Goal: Feedback & Contribution: Submit feedback/report problem

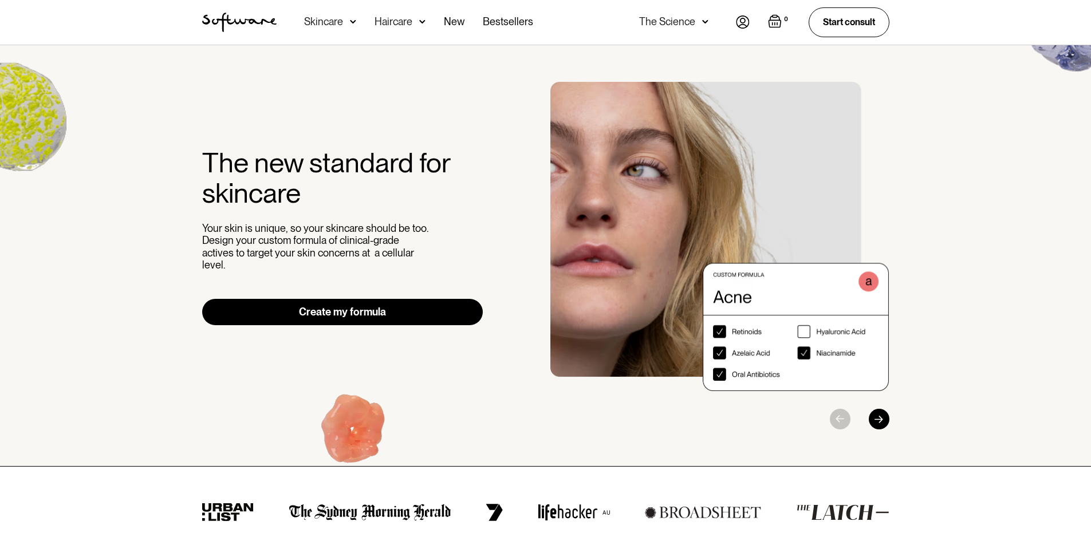
click at [732, 18] on nav "Acne Ageing Pigmentation Everyday care Hair Loss Learn Skincare Custom Formulas…" at bounding box center [506, 22] width 459 height 45
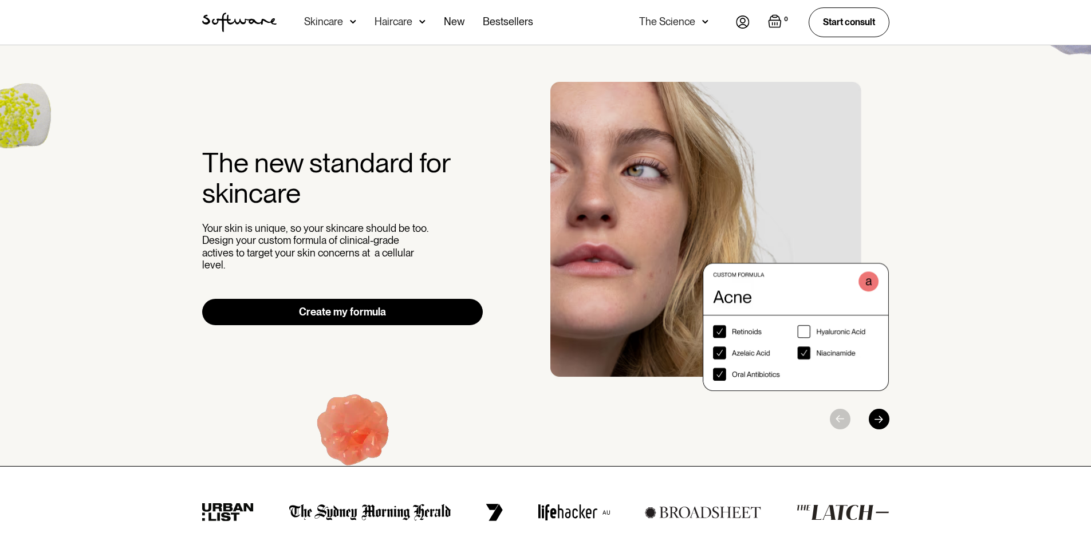
click at [737, 18] on img at bounding box center [743, 21] width 14 height 13
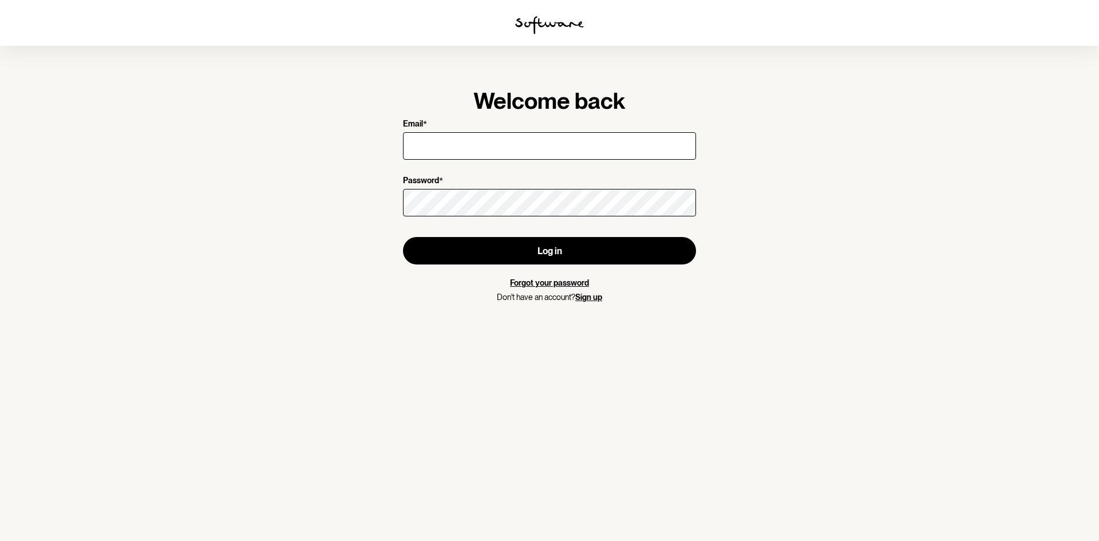
click at [552, 150] on input "Email *" at bounding box center [549, 145] width 293 height 27
click at [605, 146] on input "Email *" at bounding box center [549, 145] width 293 height 27
type input "zainkariman5@gmail.com"
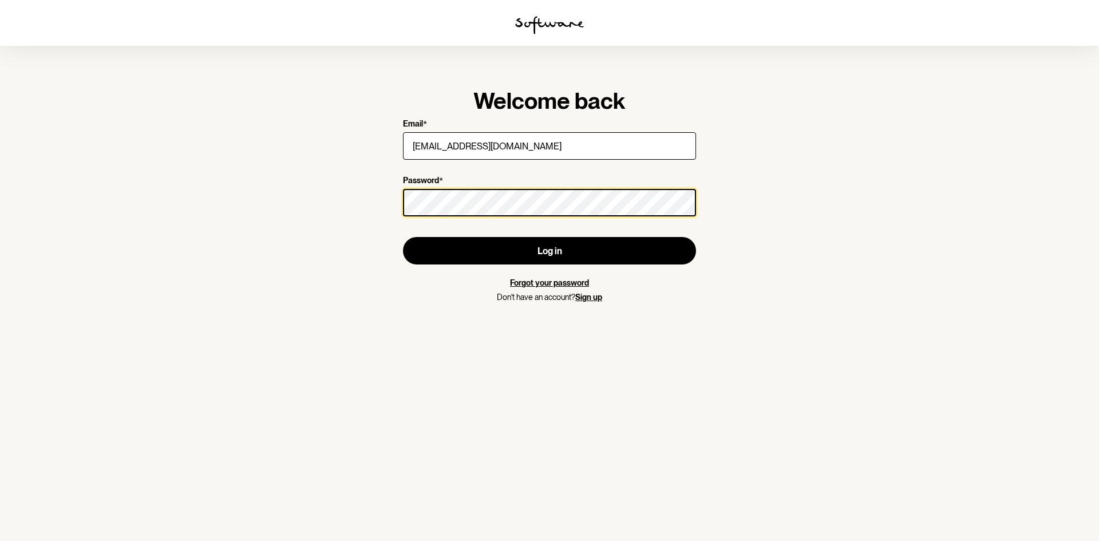
click at [403, 237] on button "Log in" at bounding box center [549, 250] width 293 height 27
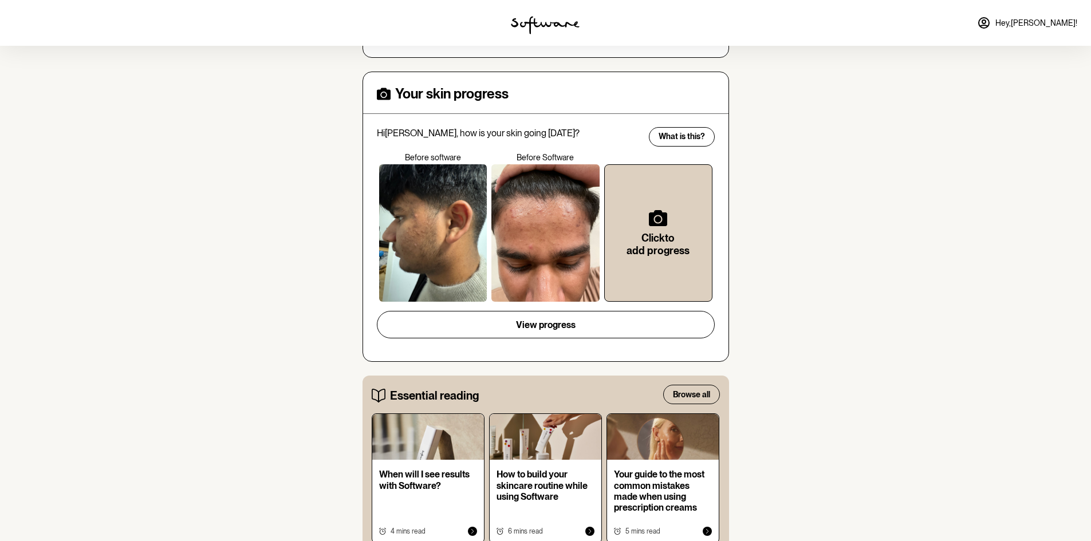
scroll to position [286, 0]
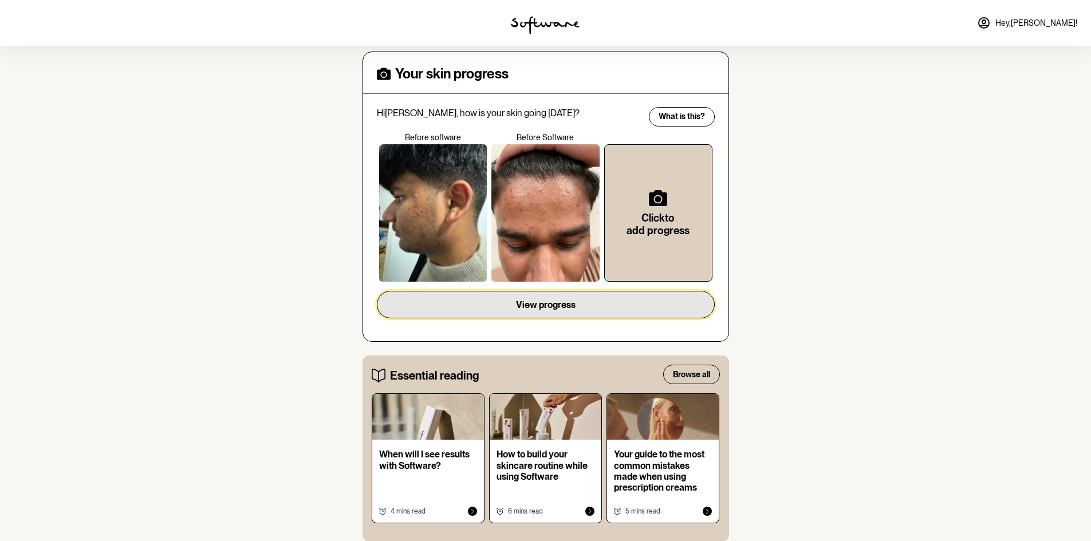
click at [495, 310] on button "View progress" at bounding box center [546, 304] width 338 height 27
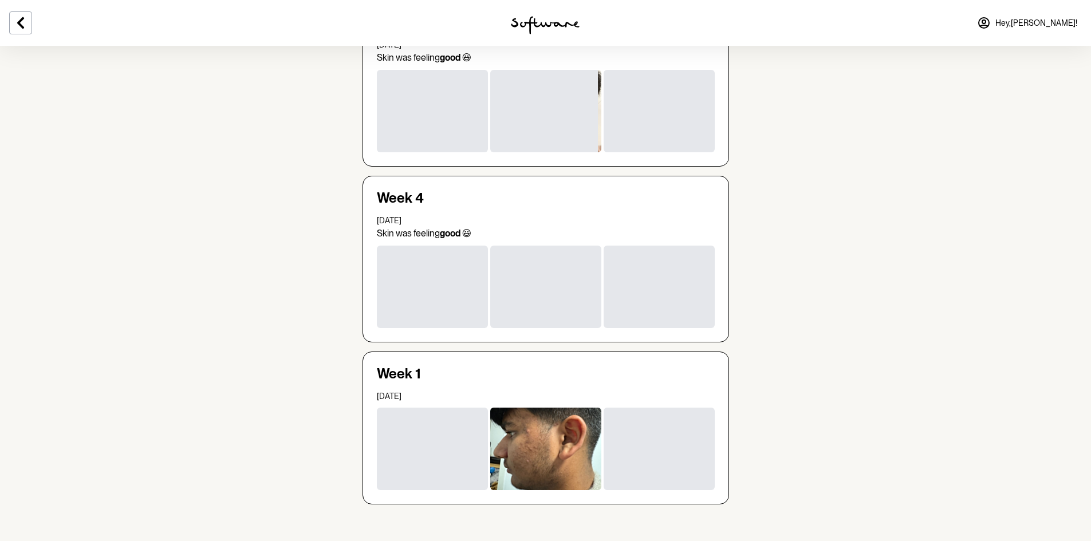
scroll to position [184, 0]
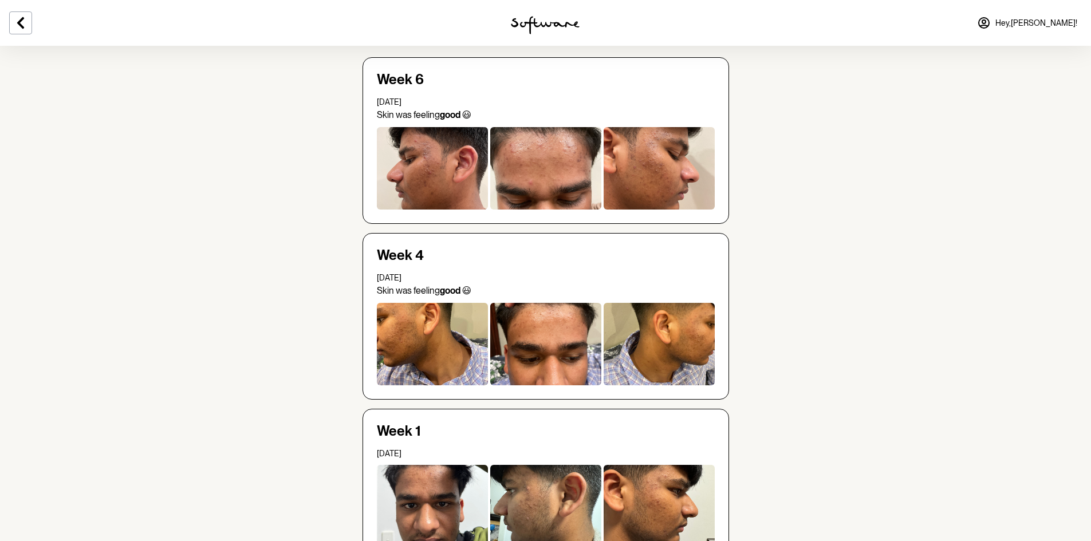
click at [440, 358] on div at bounding box center [432, 344] width 111 height 82
click at [527, 347] on div at bounding box center [545, 344] width 111 height 82
click at [721, 348] on div "Week 4 14 Aug 2025 Skin was feeling good 😃" at bounding box center [545, 316] width 366 height 167
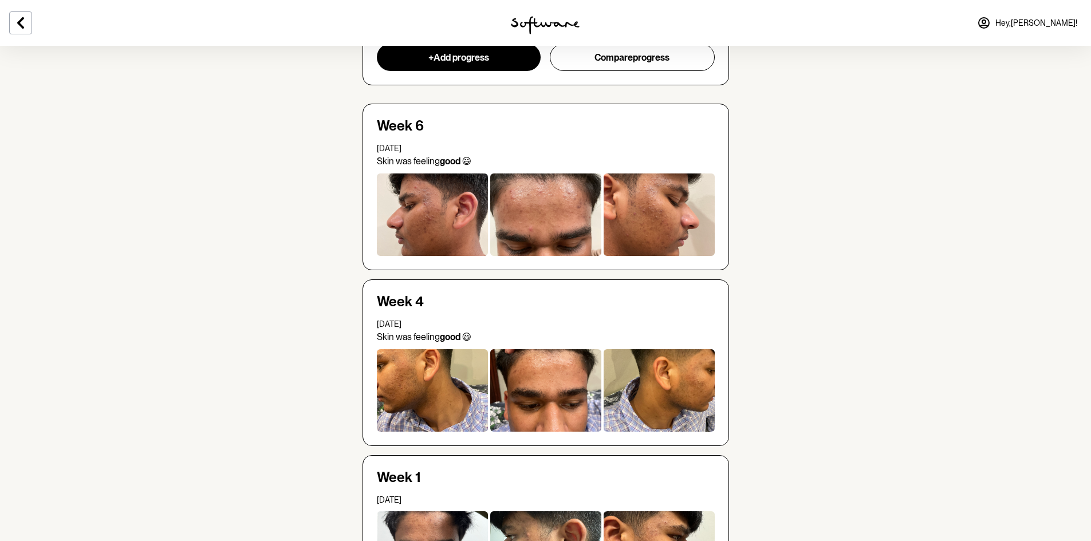
scroll to position [69, 0]
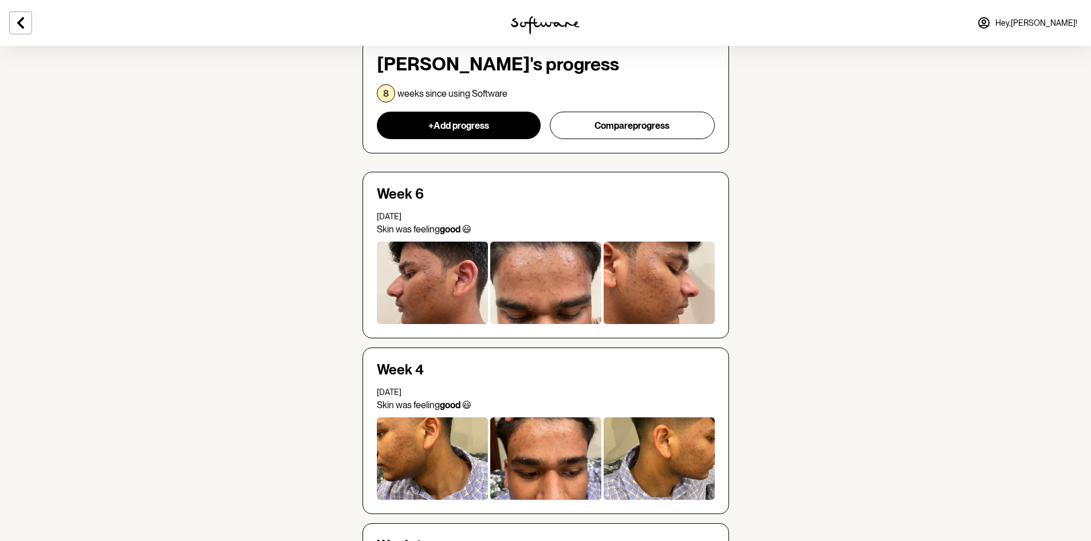
click at [432, 307] on div at bounding box center [432, 283] width 111 height 82
click at [493, 312] on div at bounding box center [545, 283] width 111 height 82
drag, startPoint x: 567, startPoint y: 310, endPoint x: 492, endPoint y: 319, distance: 75.5
click at [566, 310] on div at bounding box center [545, 283] width 111 height 82
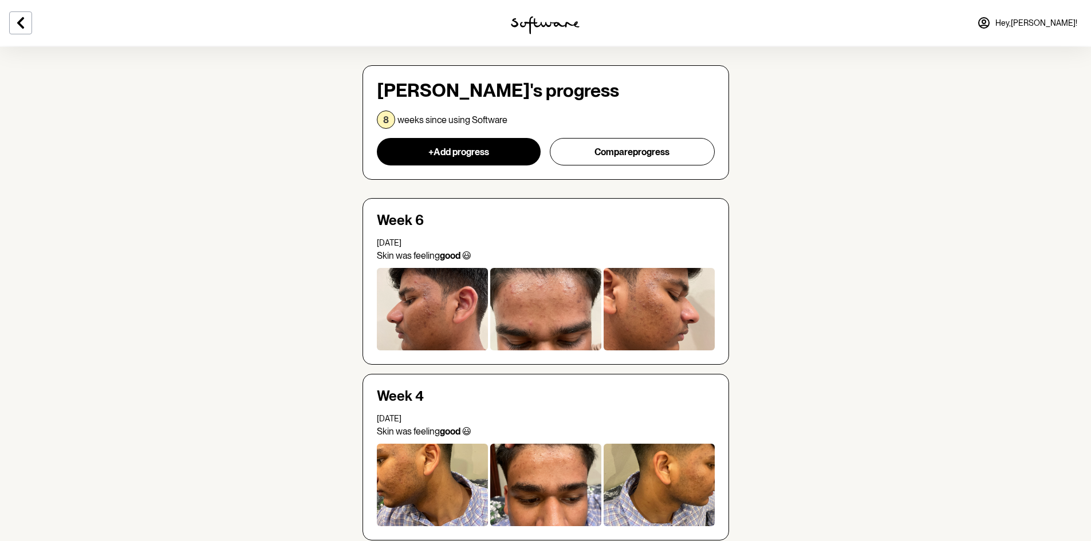
scroll to position [0, 0]
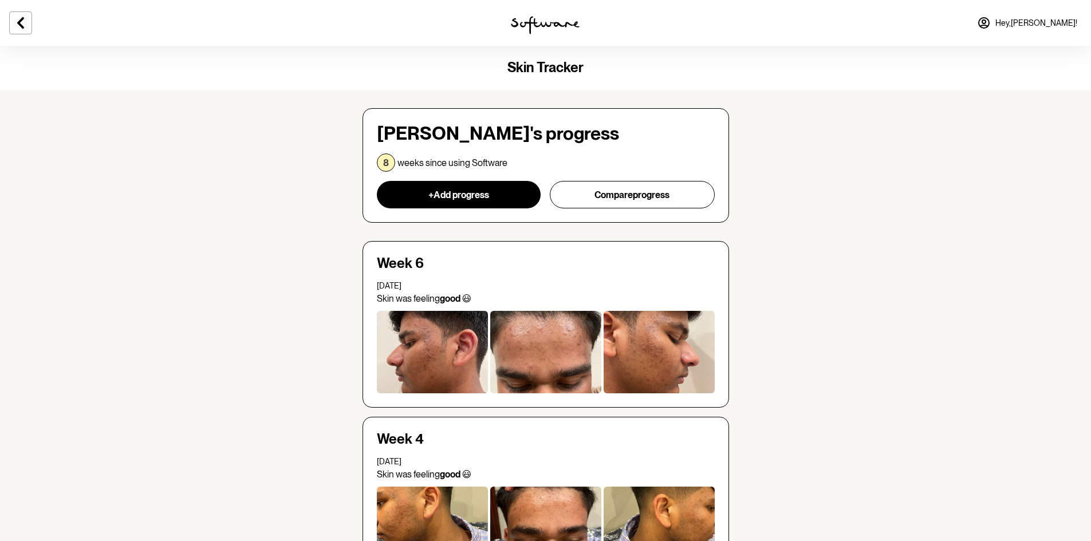
drag, startPoint x: 20, startPoint y: 27, endPoint x: 32, endPoint y: 40, distance: 17.4
click at [21, 28] on icon at bounding box center [21, 23] width 14 height 14
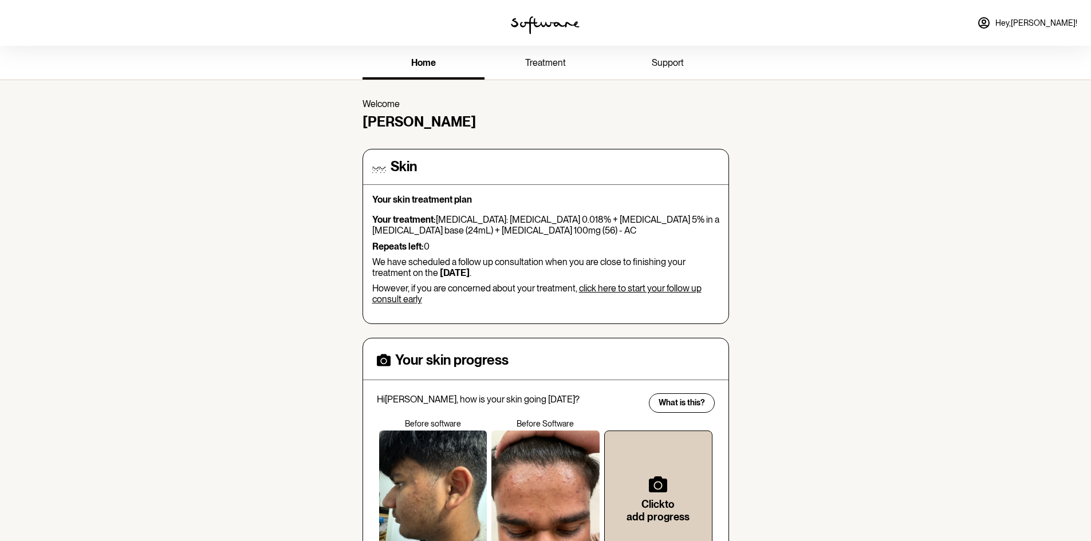
click at [660, 66] on span "support" at bounding box center [667, 62] width 32 height 11
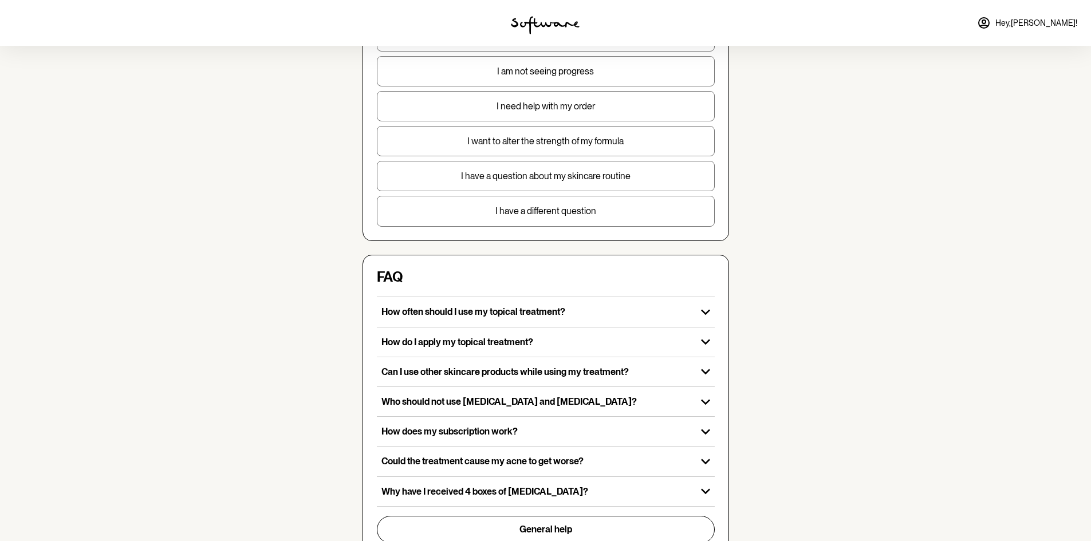
scroll to position [300, 0]
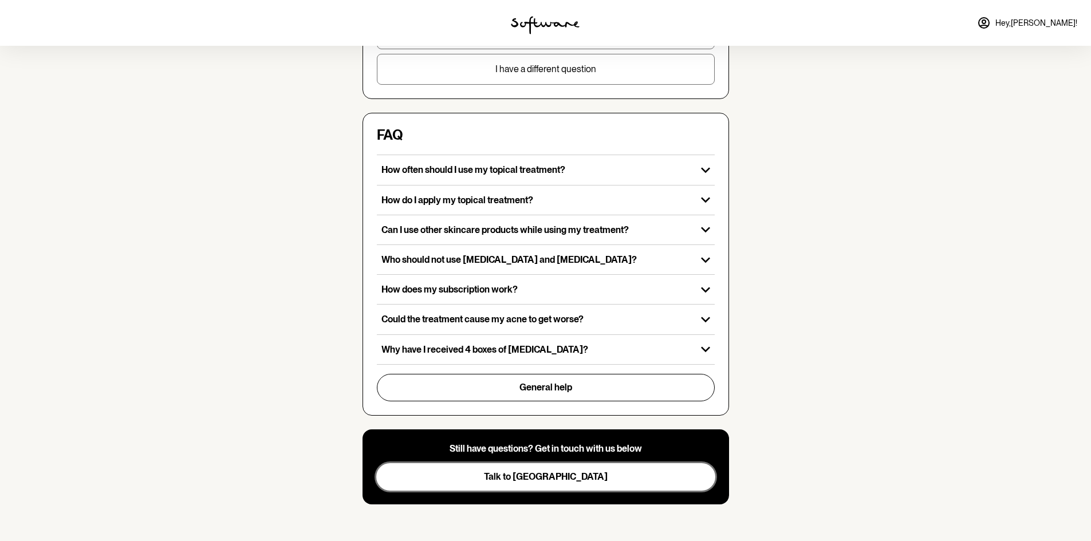
click at [503, 469] on button "Talk to us" at bounding box center [545, 476] width 339 height 27
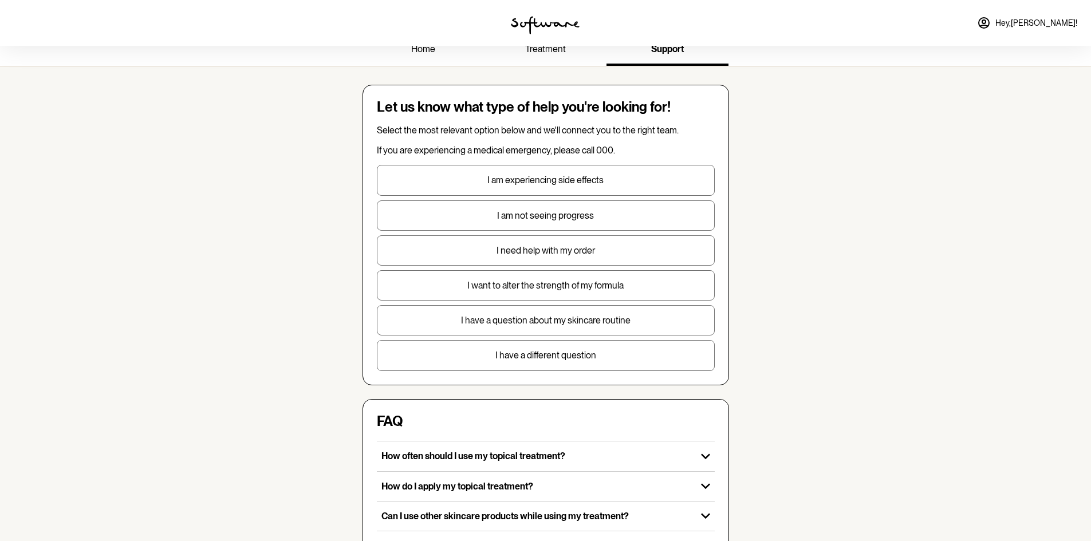
scroll to position [0, 0]
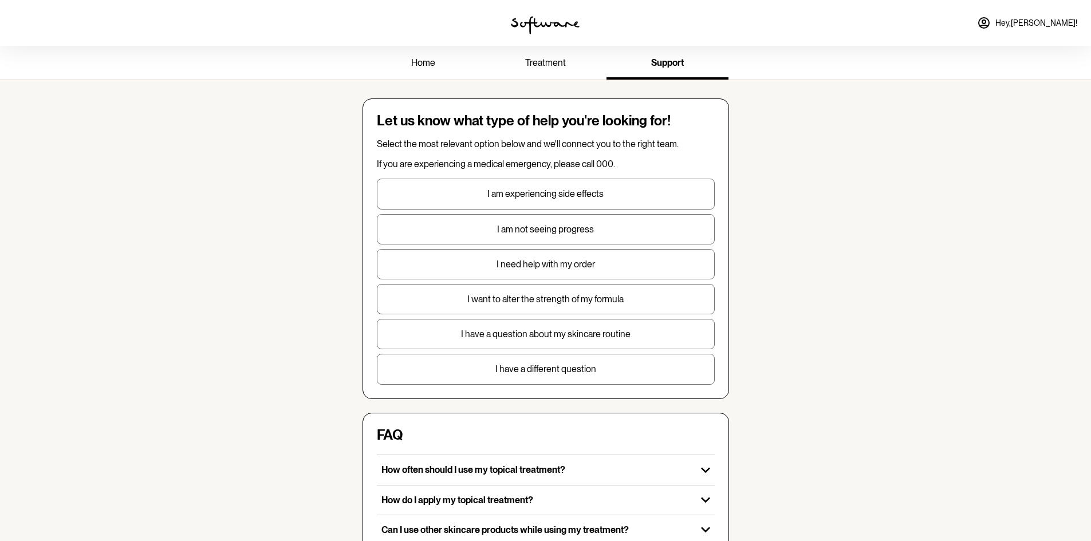
click at [521, 261] on p "I need help with my order" at bounding box center [545, 264] width 337 height 11
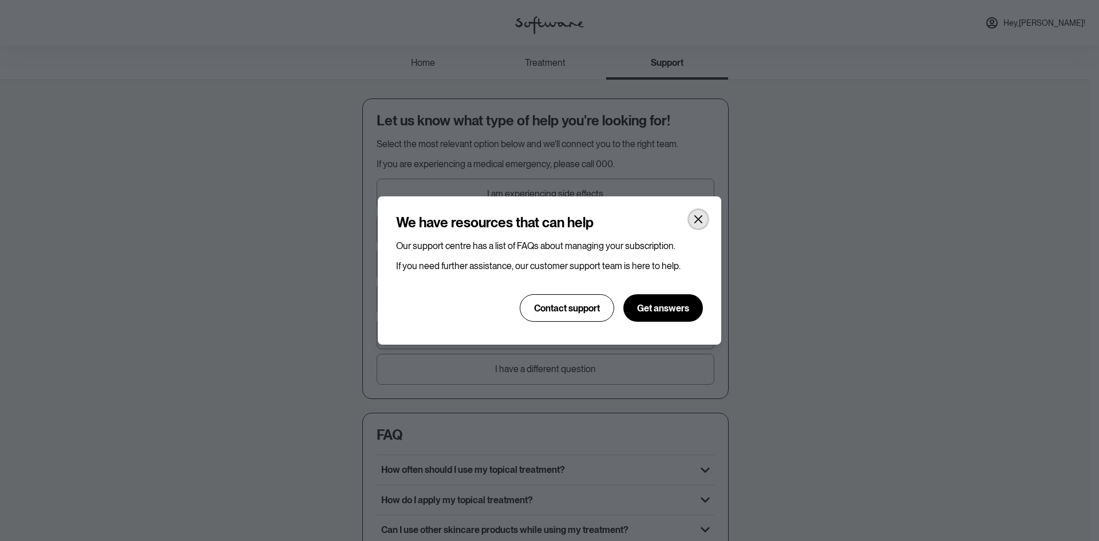
click at [699, 219] on icon "Close" at bounding box center [698, 219] width 8 height 8
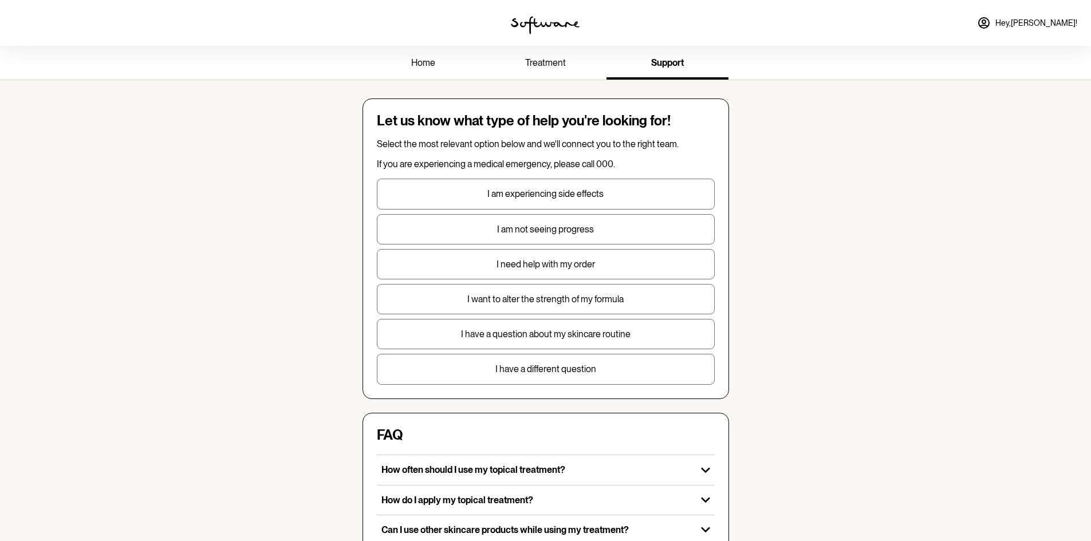
click at [576, 374] on p "I have a different question" at bounding box center [545, 369] width 337 height 11
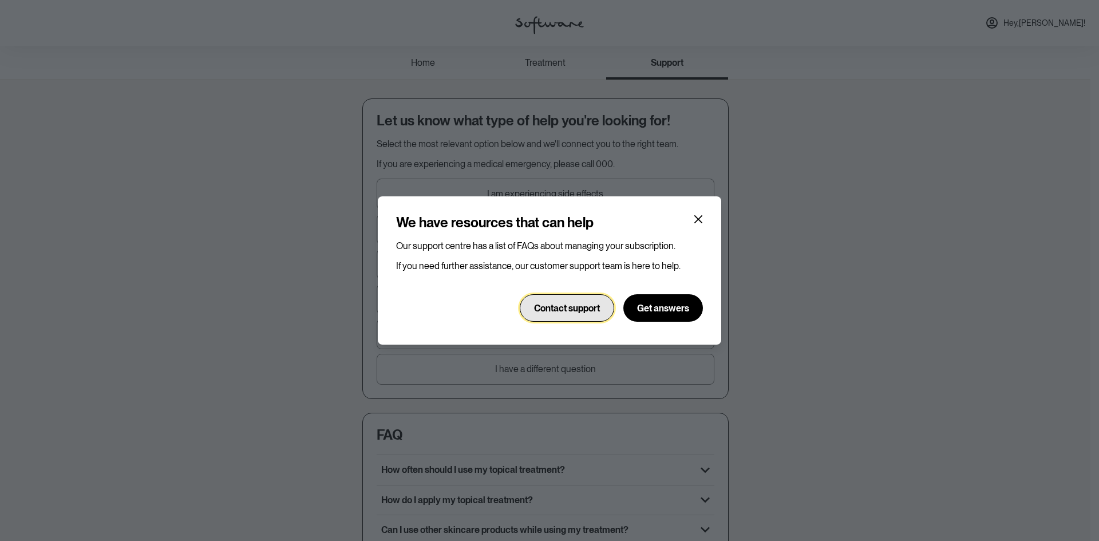
click at [581, 311] on span "Contact support" at bounding box center [567, 308] width 66 height 11
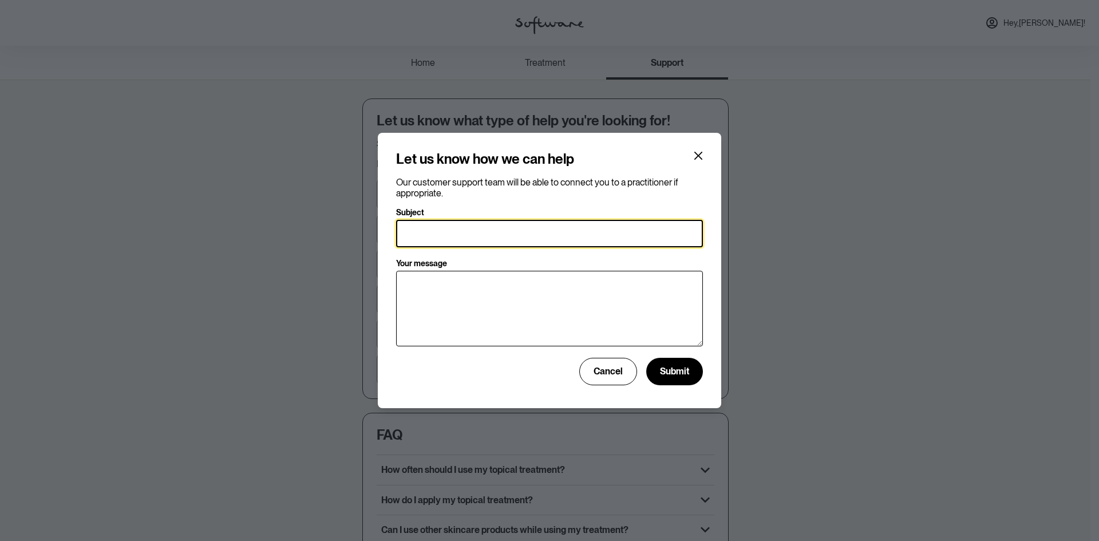
click at [575, 228] on input "Subject" at bounding box center [549, 233] width 307 height 27
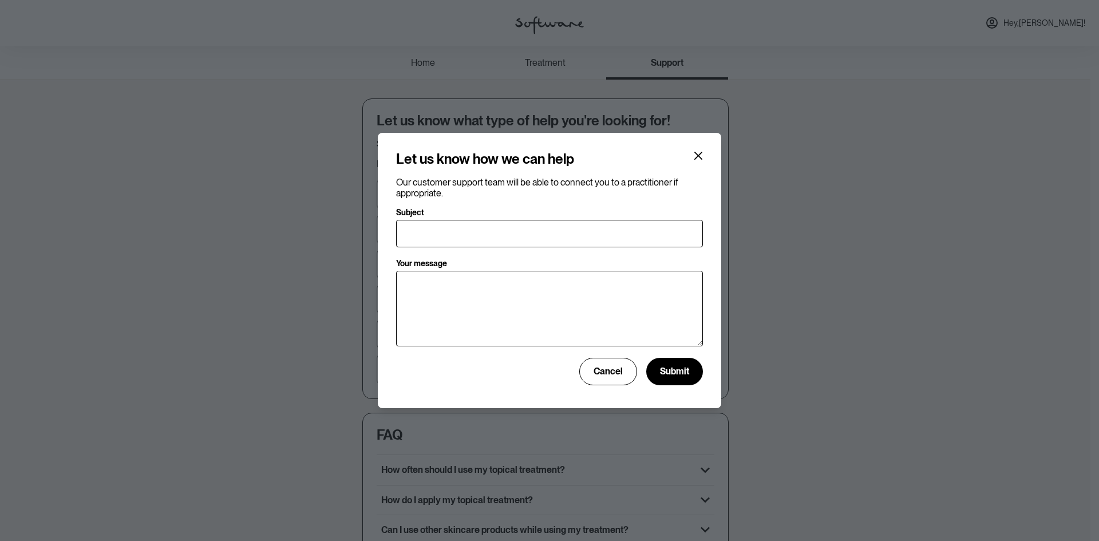
click at [287, 232] on div "Let us know how we can help Our customer support team will be able to connect y…" at bounding box center [549, 270] width 1099 height 541
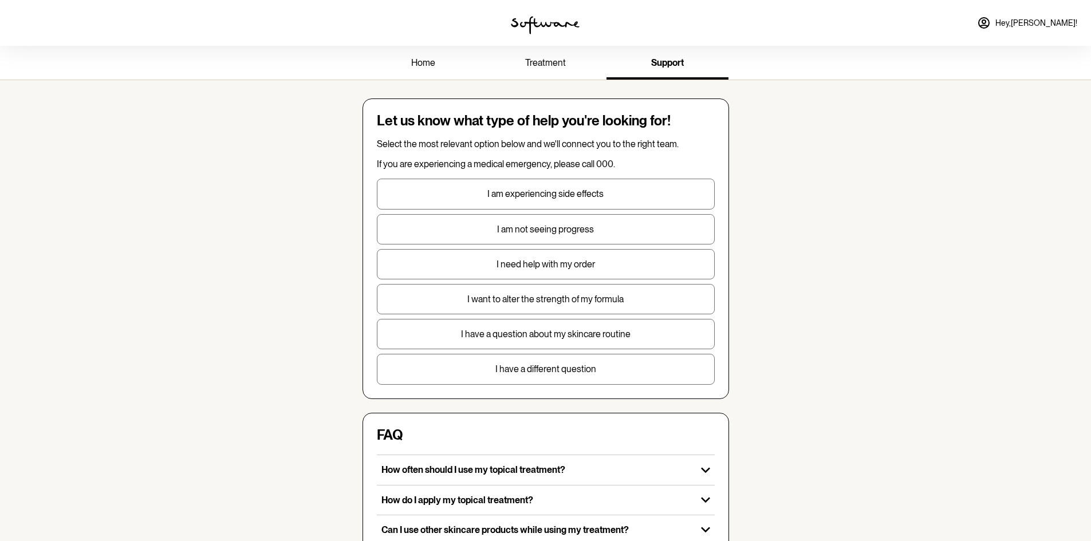
click at [564, 55] on link "treatment" at bounding box center [545, 63] width 122 height 31
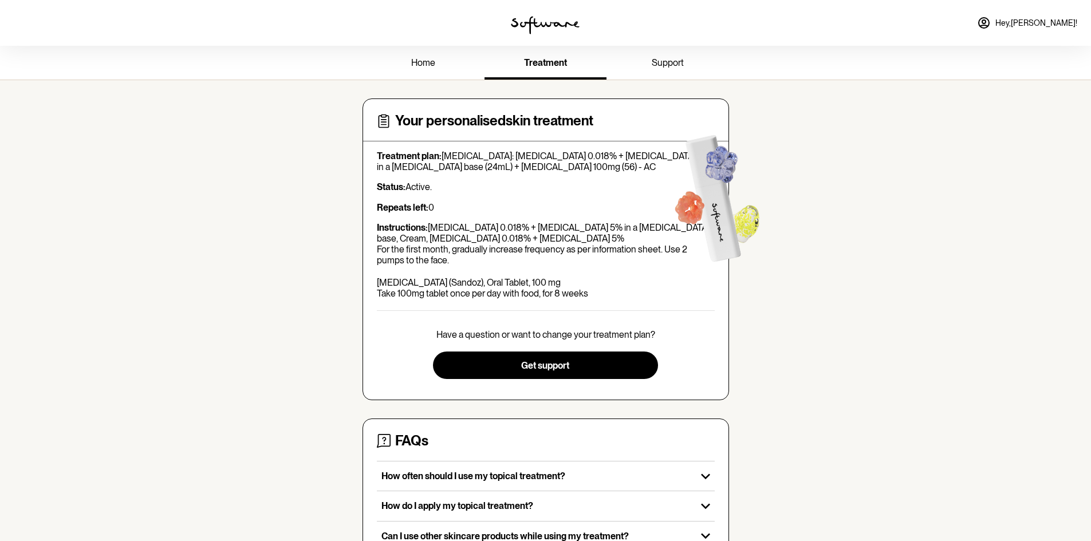
click at [418, 65] on span "home" at bounding box center [423, 62] width 24 height 11
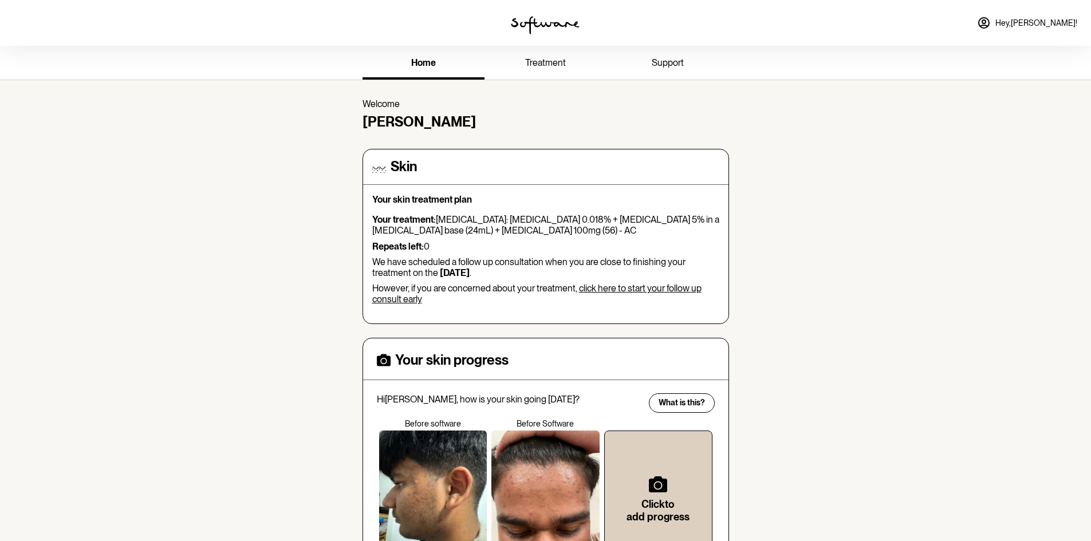
click at [668, 288] on link "click here to start your follow up consult early" at bounding box center [536, 294] width 329 height 22
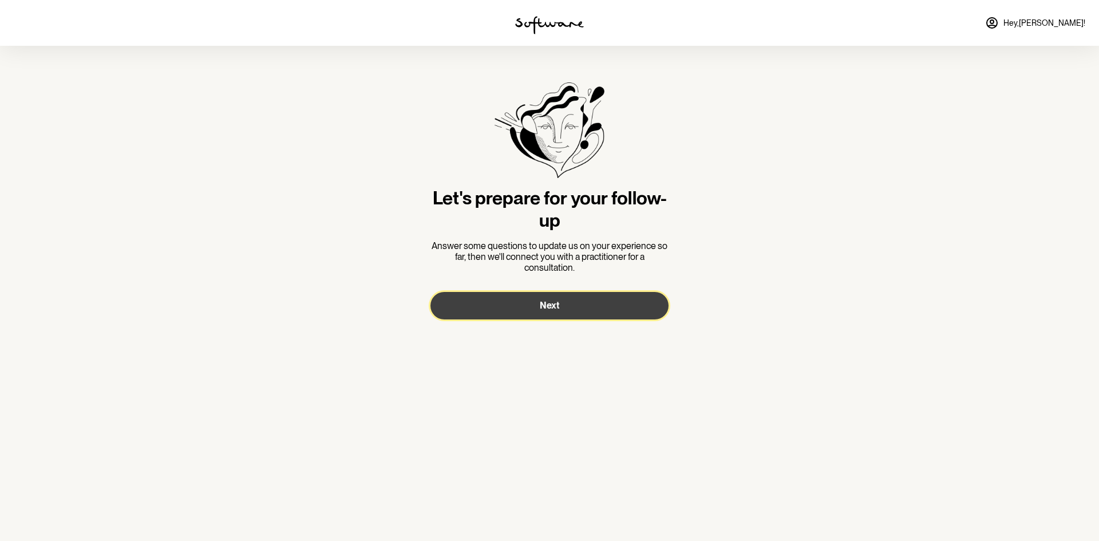
click at [547, 308] on span "Next" at bounding box center [549, 305] width 19 height 11
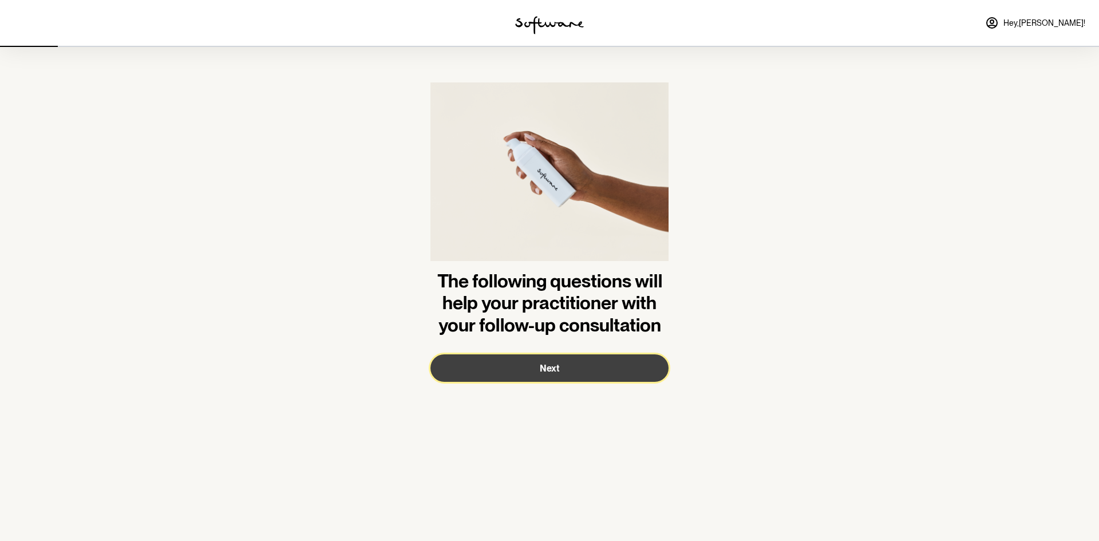
click at [543, 369] on span "Next" at bounding box center [549, 368] width 19 height 11
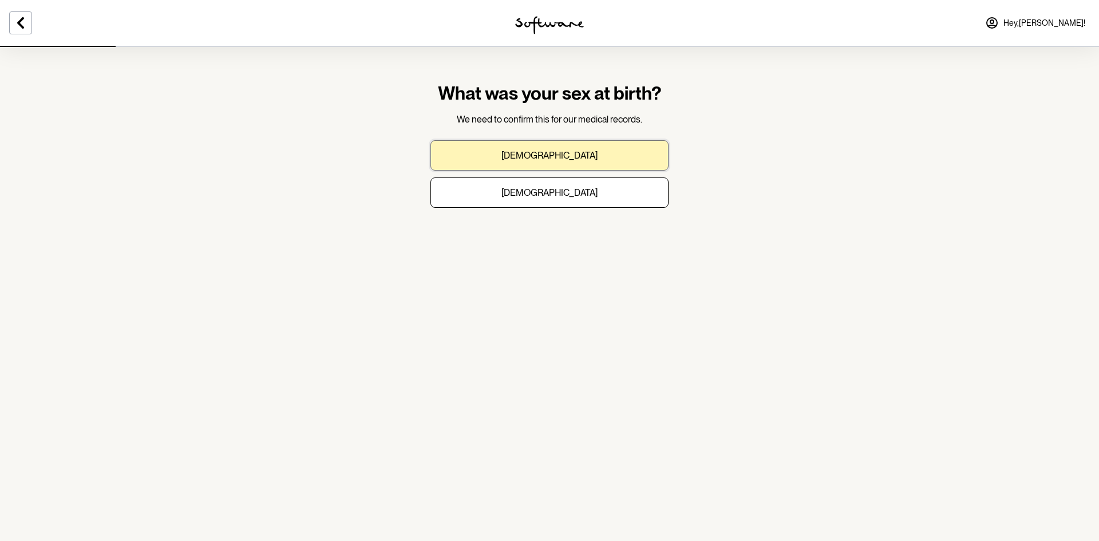
click at [562, 162] on button "Male" at bounding box center [549, 155] width 238 height 30
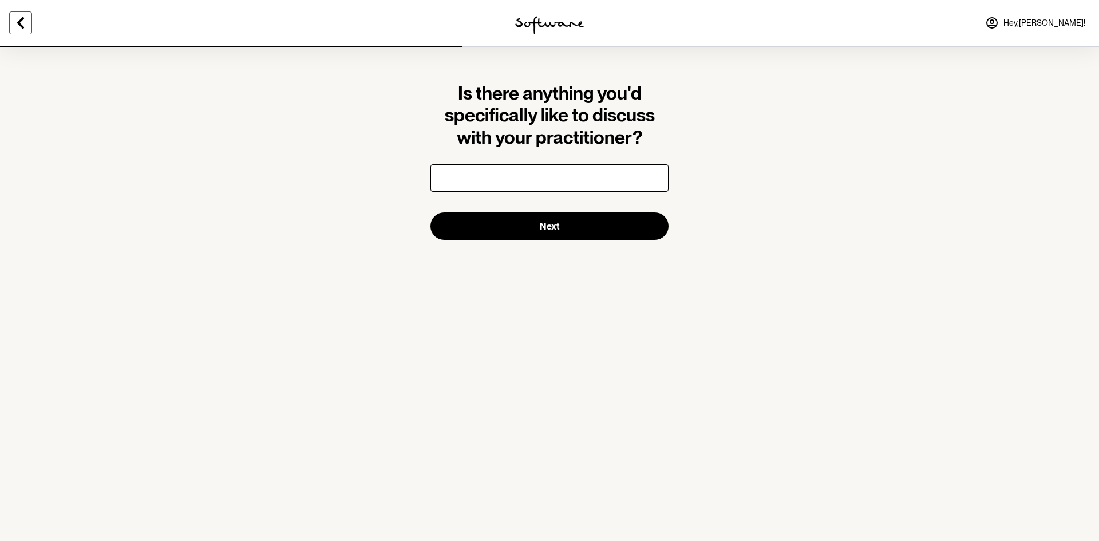
click at [27, 30] on button at bounding box center [20, 22] width 23 height 23
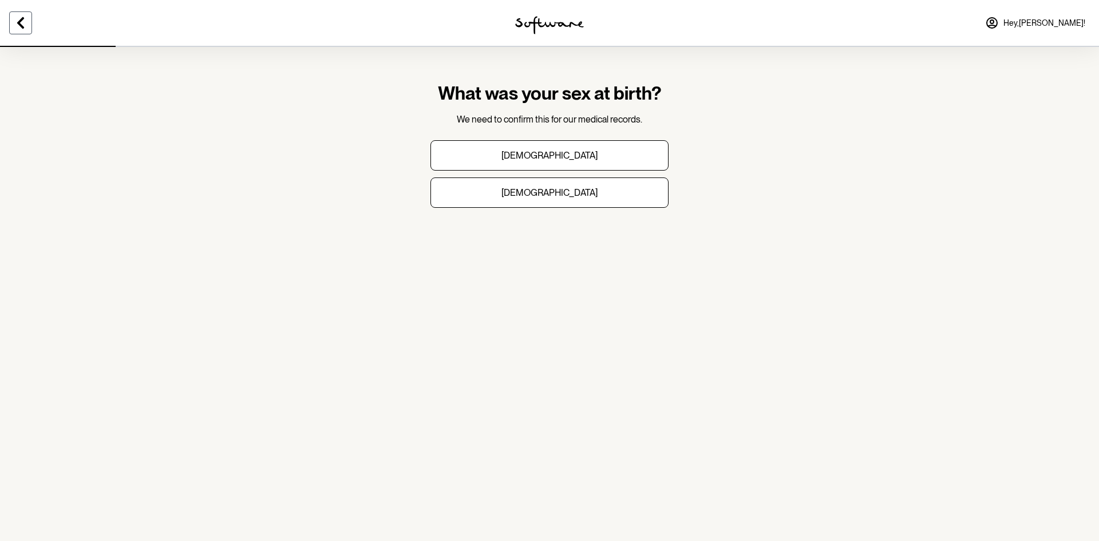
click at [27, 30] on button at bounding box center [20, 22] width 23 height 23
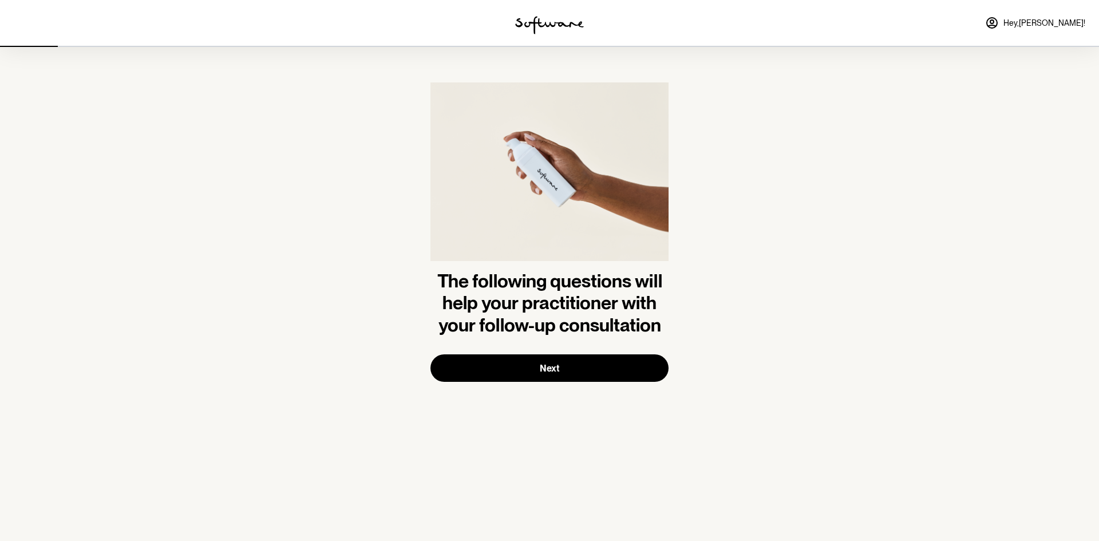
click at [27, 30] on div at bounding box center [183, 23] width 366 height 46
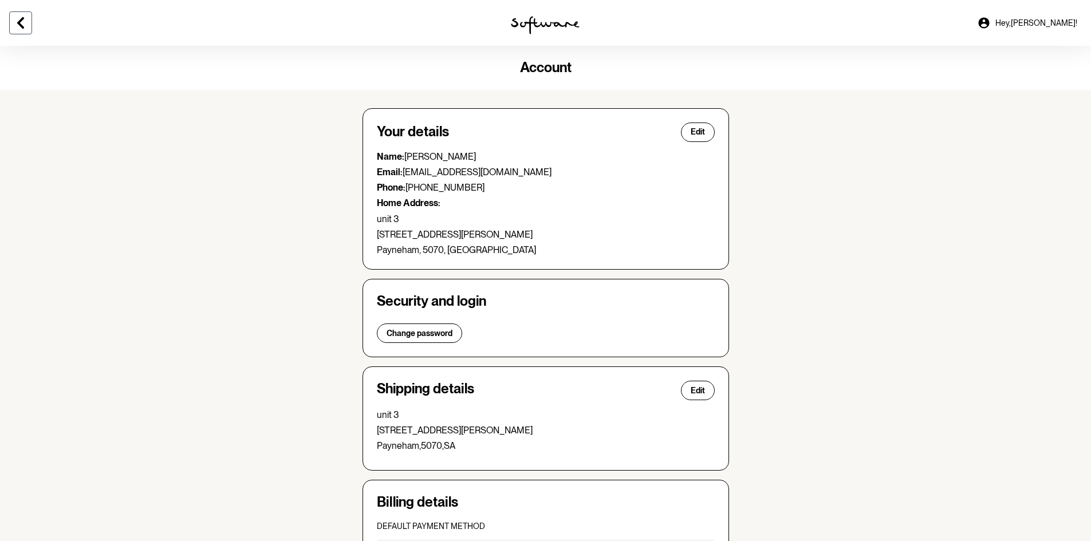
click at [23, 21] on icon at bounding box center [21, 23] width 14 height 14
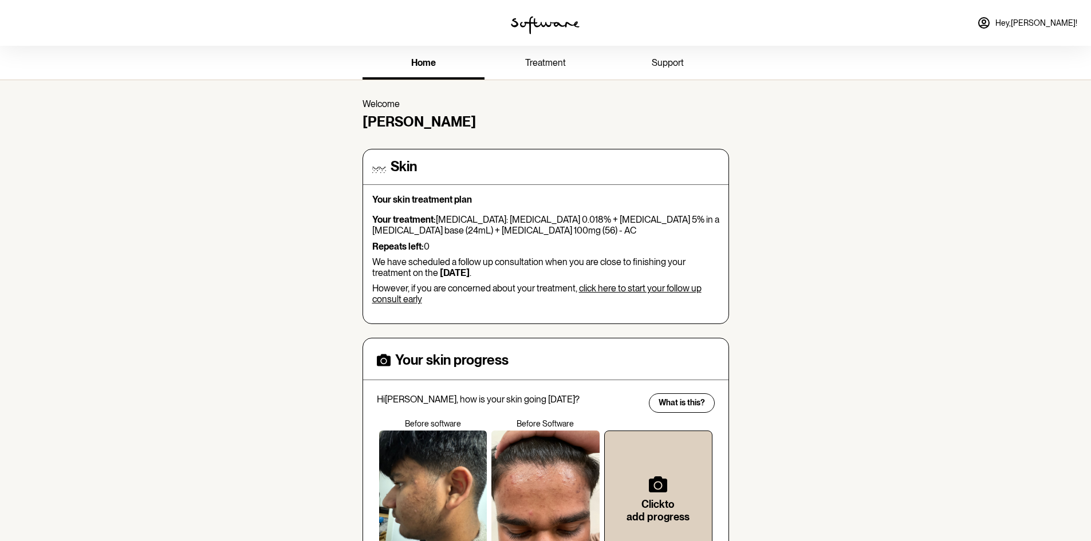
click at [664, 61] on span "support" at bounding box center [667, 62] width 32 height 11
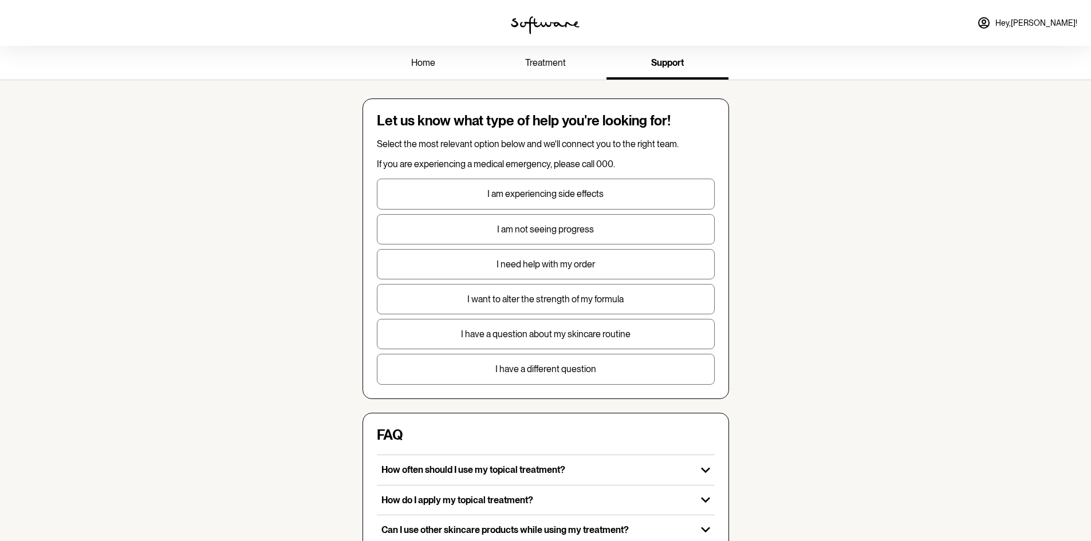
click at [522, 366] on p "I have a different question" at bounding box center [545, 369] width 337 height 11
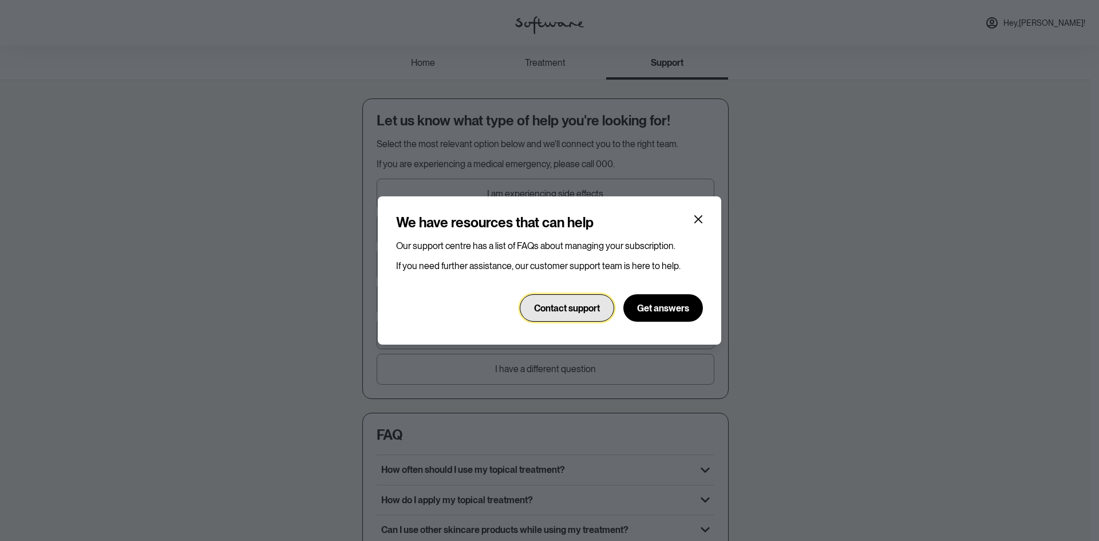
click at [586, 304] on span "Contact support" at bounding box center [567, 308] width 66 height 11
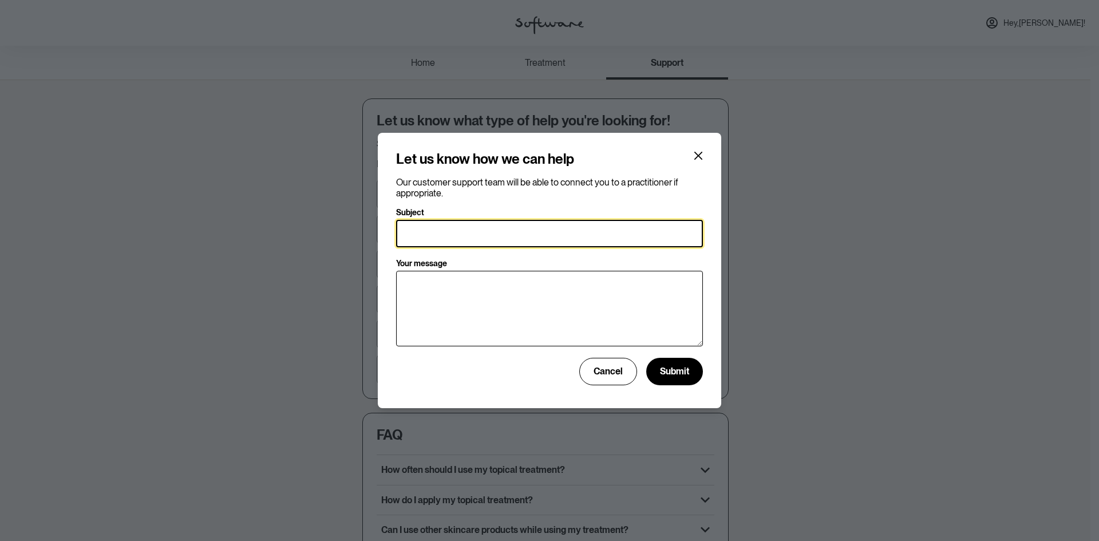
click at [562, 236] on input "Subject" at bounding box center [549, 233] width 307 height 27
click at [488, 235] on input "Prescription" at bounding box center [549, 233] width 307 height 27
type input "Prescription needed"
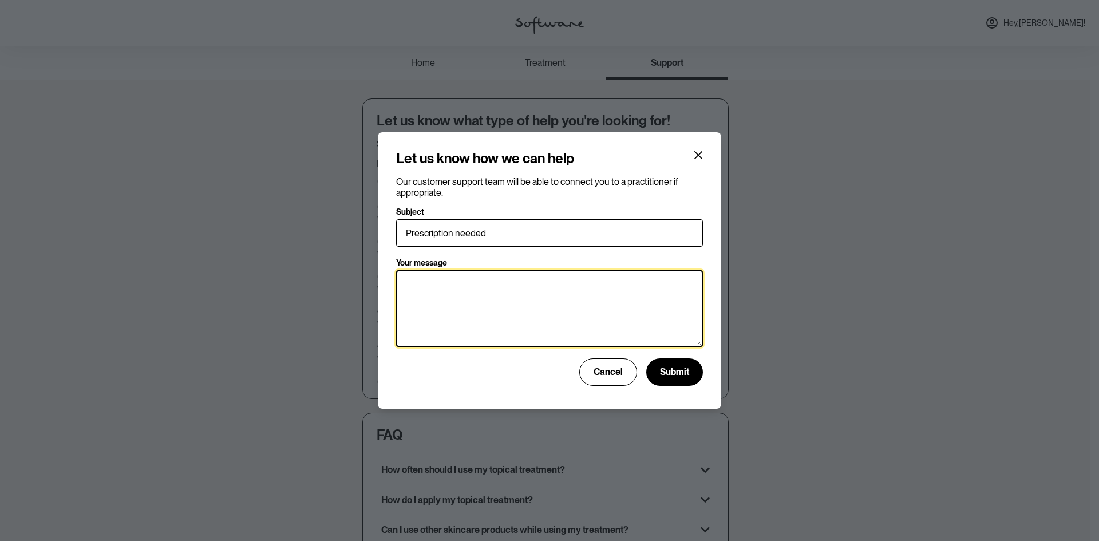
click at [527, 309] on textarea "Your message" at bounding box center [549, 308] width 307 height 77
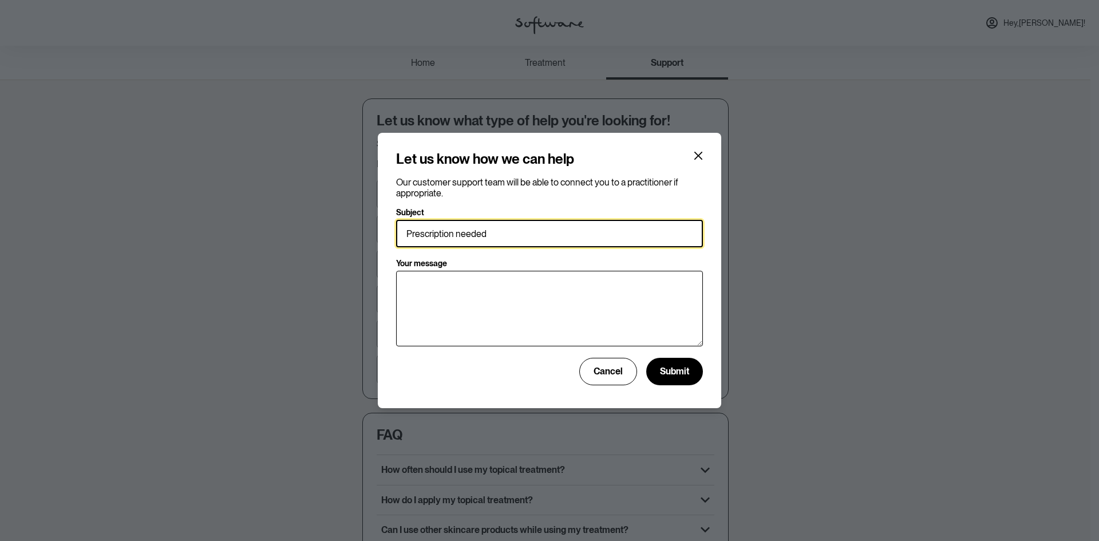
click at [561, 230] on input "Prescription needed" at bounding box center [549, 233] width 307 height 27
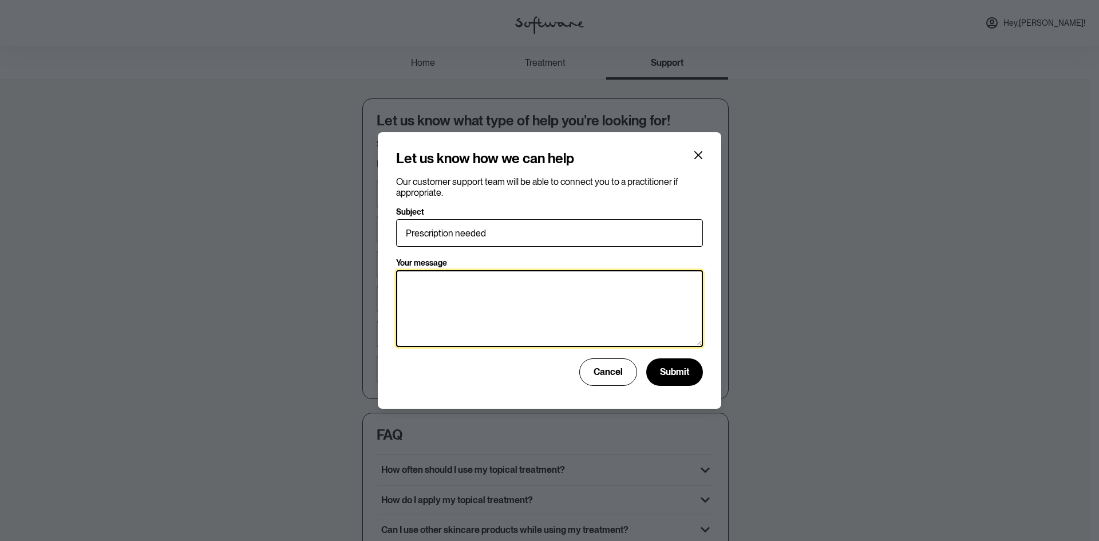
click at [531, 314] on textarea "Your message" at bounding box center [549, 308] width 307 height 77
click at [436, 310] on textarea "G'day, I wanted to have my prescription or a document from my practitioner." at bounding box center [549, 308] width 307 height 77
click at [695, 307] on textarea "G'day, I would like to request my prescription or a document from my practition…" at bounding box center [549, 308] width 307 height 77
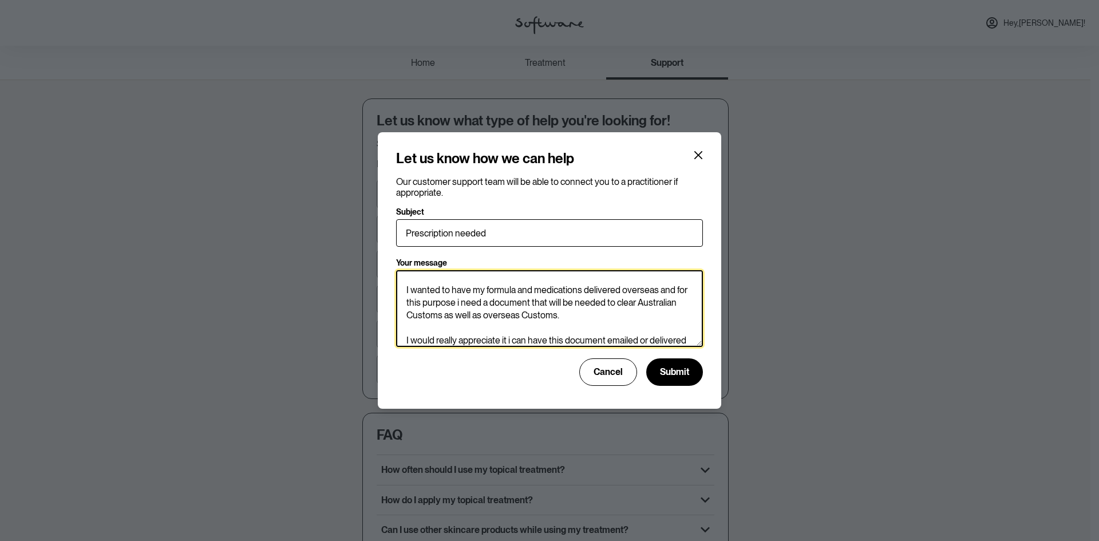
scroll to position [70, 0]
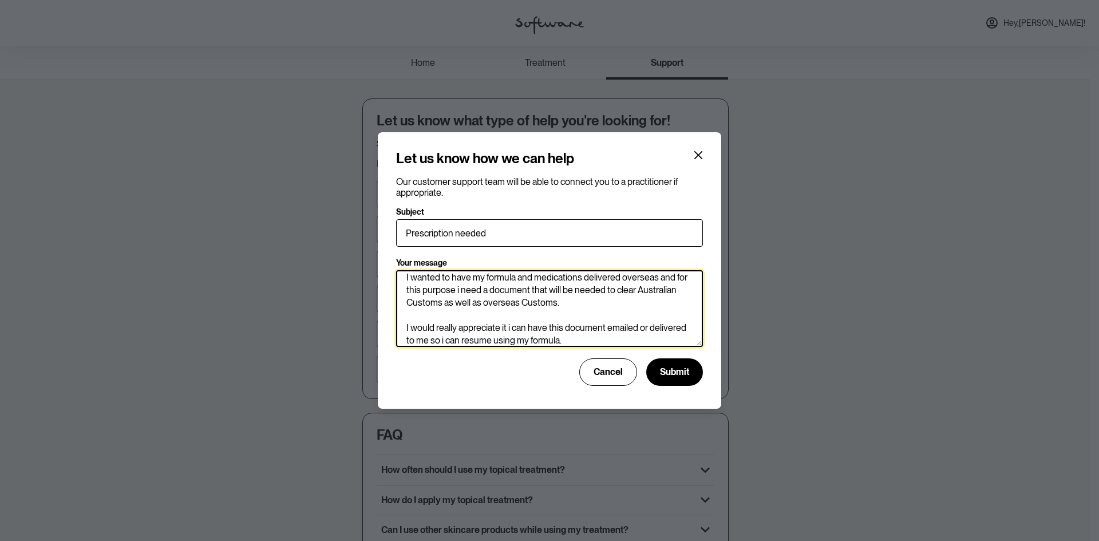
click at [514, 338] on textarea "G'day, I would like to request my prescription or a document from my practition…" at bounding box center [549, 308] width 307 height 77
click at [637, 341] on textarea "G'day, I would like to request my prescription or a document from my practition…" at bounding box center [549, 308] width 307 height 77
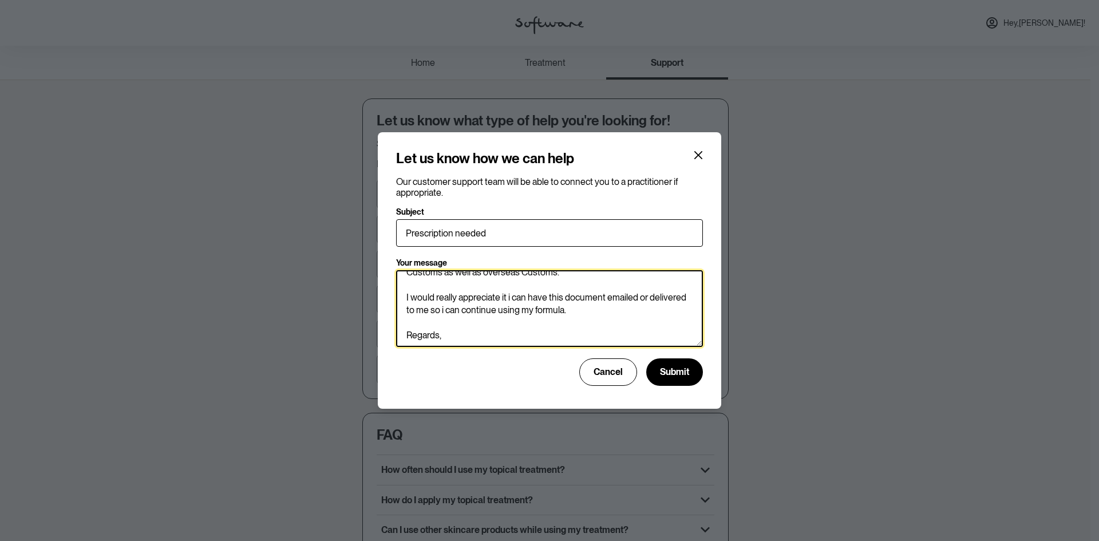
scroll to position [120, 0]
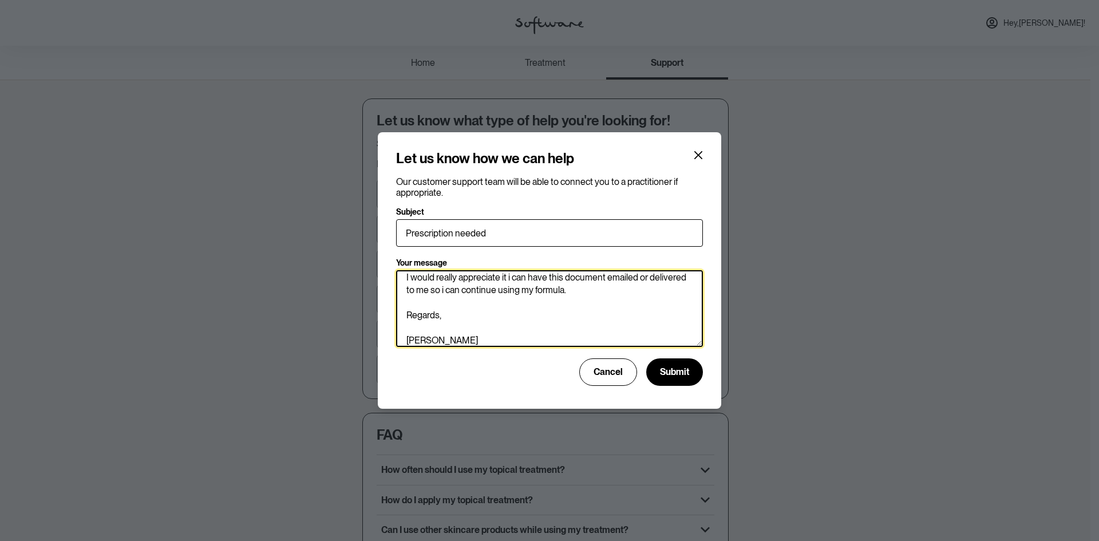
click at [634, 291] on textarea "G'day, I would like to request my prescription or a document from my practition…" at bounding box center [549, 308] width 307 height 77
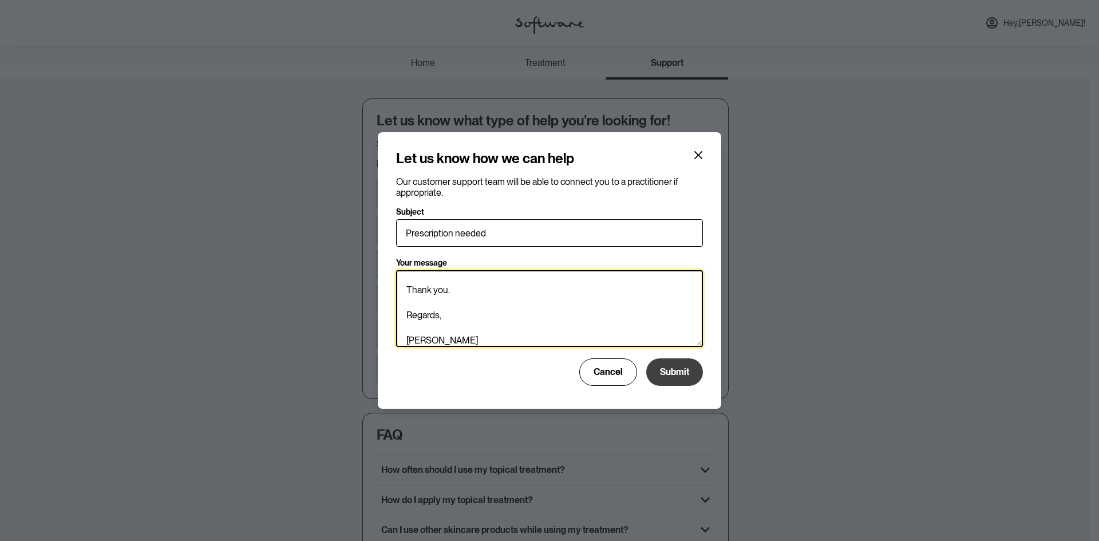
type textarea "G'day, I would like to request my prescription or a document from my practition…"
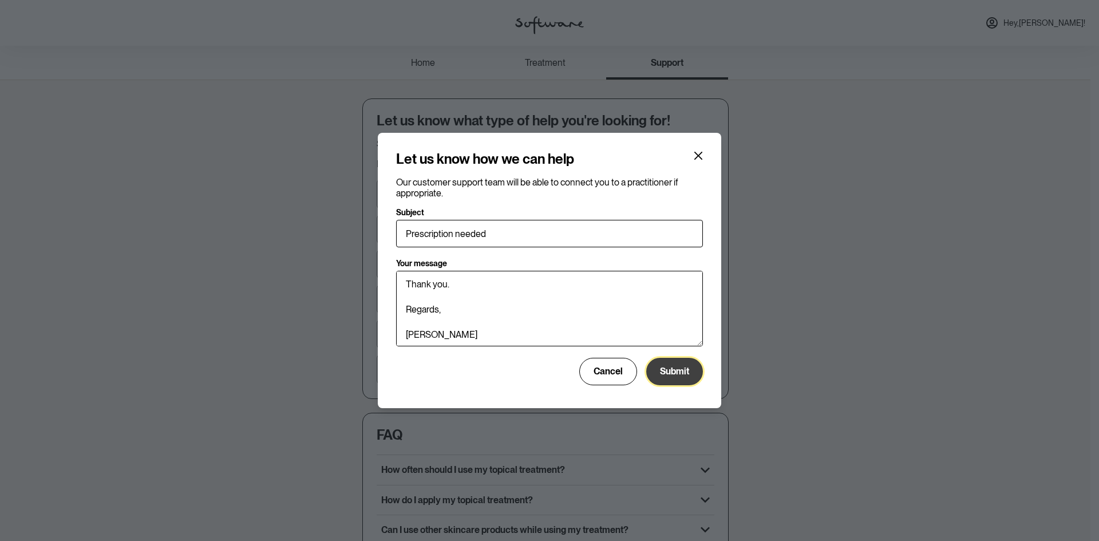
click at [666, 375] on span "Submit" at bounding box center [674, 371] width 29 height 11
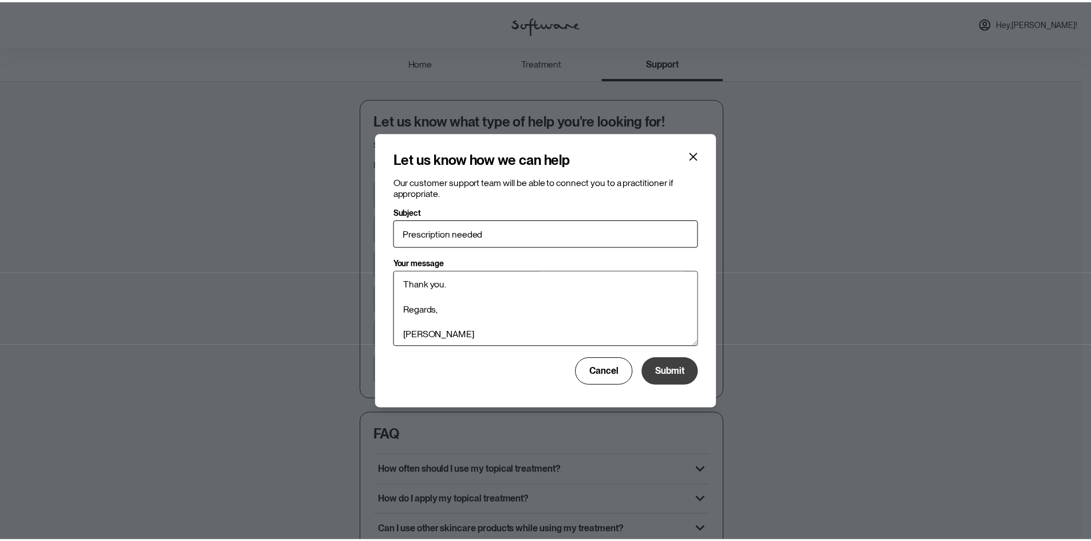
scroll to position [145, 0]
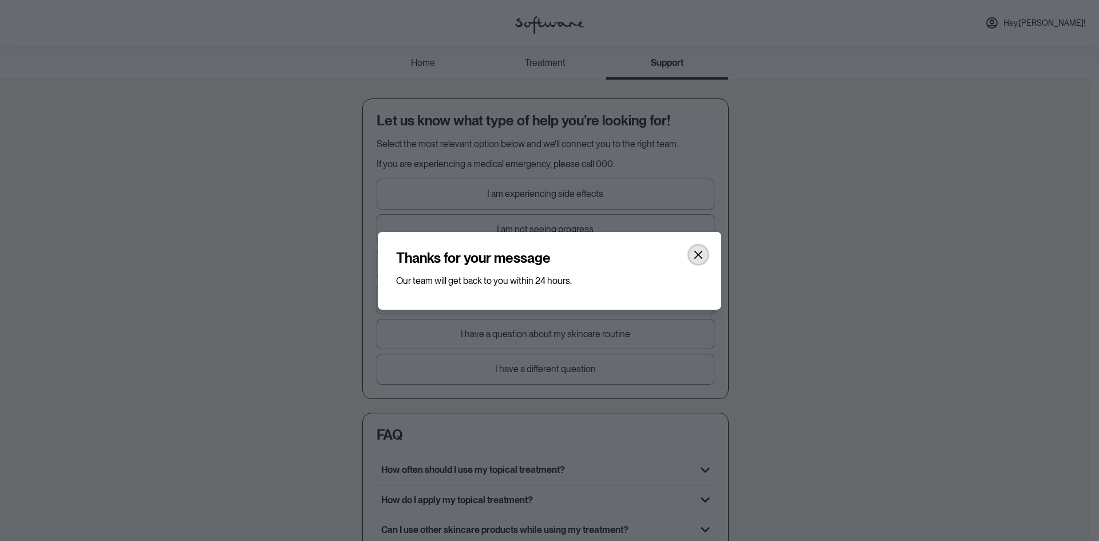
click at [699, 254] on icon "Close" at bounding box center [698, 254] width 8 height 8
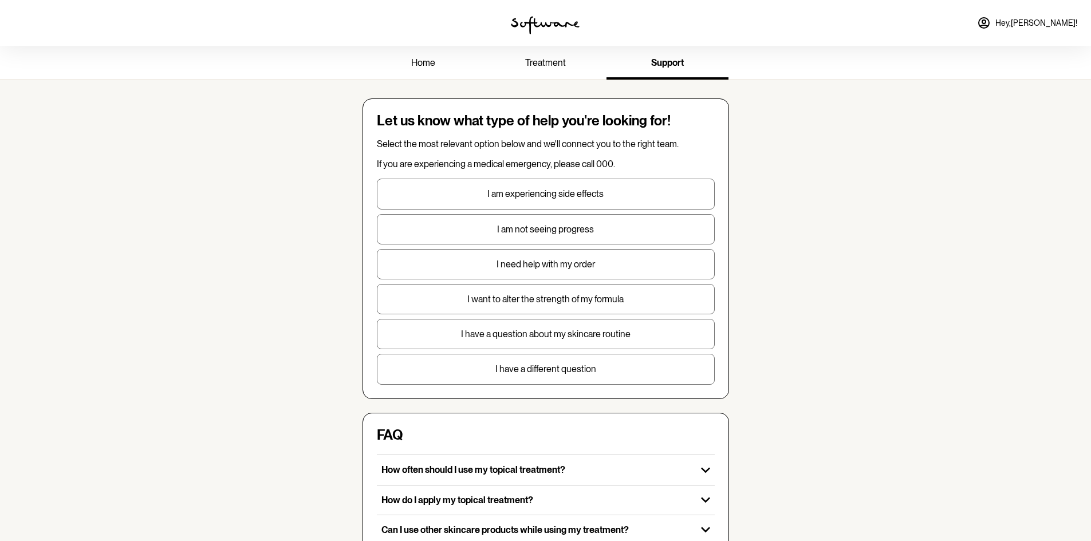
click at [560, 72] on link "treatment" at bounding box center [545, 63] width 122 height 31
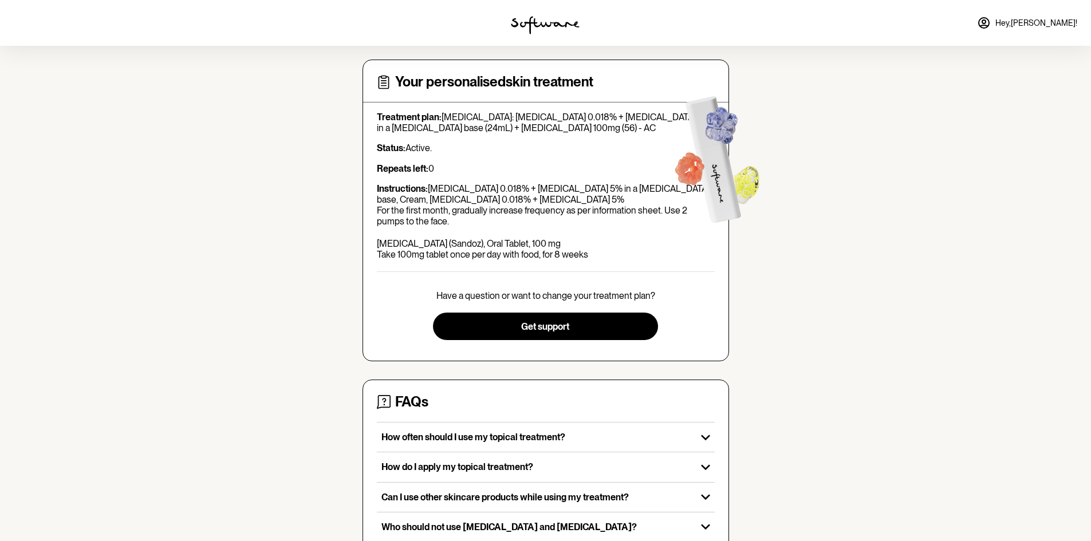
scroll to position [57, 0]
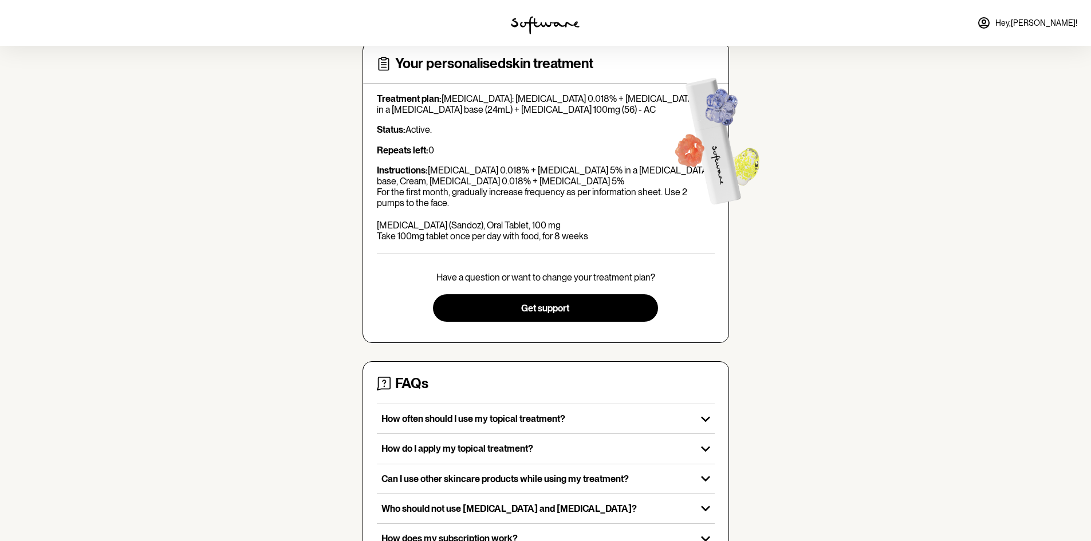
click at [550, 353] on div "Your personalised skin treatment Treatment plan: Combination therapy: Tretinoin…" at bounding box center [545, 334] width 366 height 586
click at [547, 343] on div "Your personalised skin treatment Treatment plan: Combination therapy: Tretinoin…" at bounding box center [545, 334] width 366 height 586
